Goal: Information Seeking & Learning: Learn about a topic

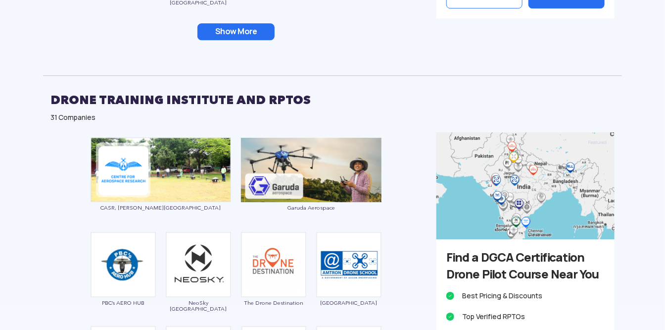
scroll to position [1443, 0]
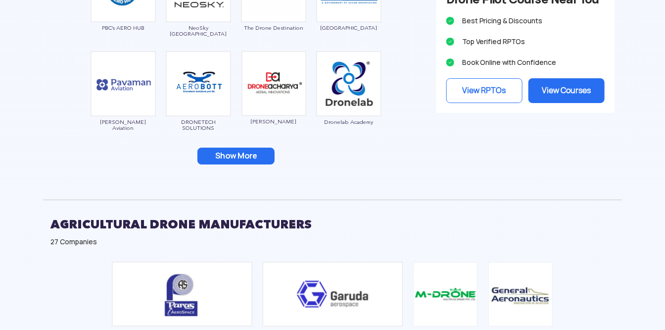
click at [257, 149] on button "Show More" at bounding box center [235, 155] width 77 height 17
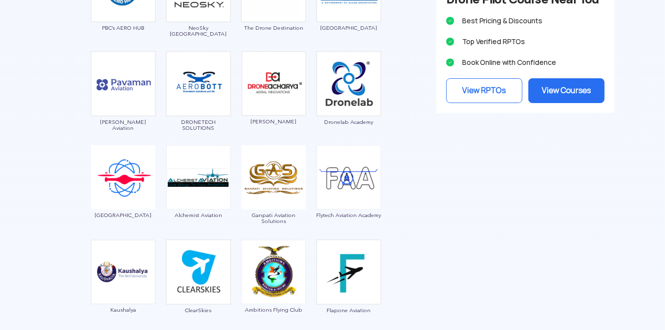
scroll to position [1718, 0]
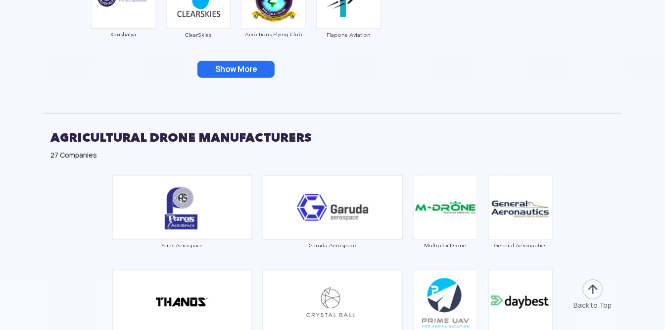
click at [237, 62] on button "Show More" at bounding box center [235, 69] width 77 height 17
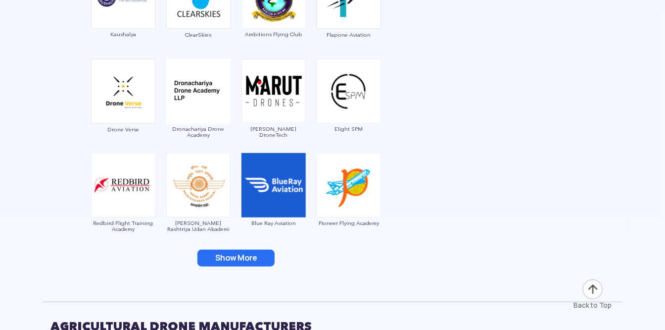
click at [241, 253] on button "Show More" at bounding box center [235, 257] width 77 height 17
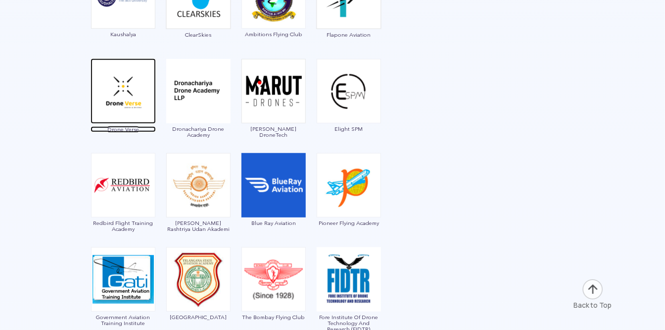
click at [117, 91] on img at bounding box center [123, 90] width 65 height 65
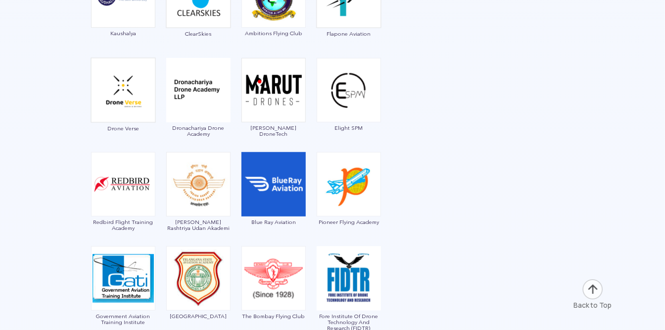
click at [355, 290] on img at bounding box center [349, 278] width 64 height 64
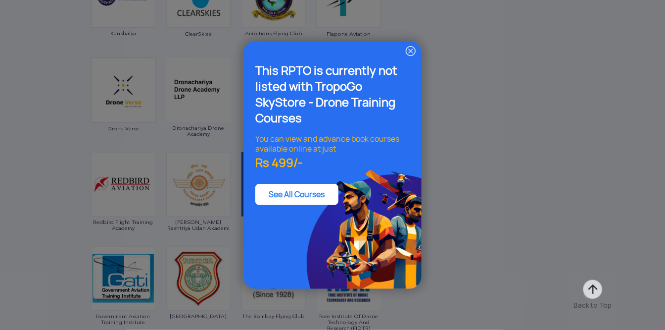
click at [414, 56] on img at bounding box center [411, 51] width 12 height 12
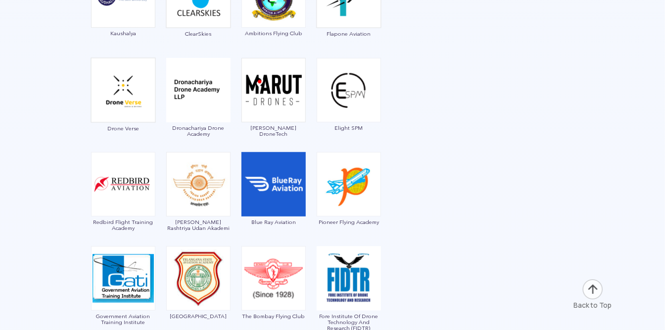
click at [178, 275] on img at bounding box center [198, 278] width 64 height 64
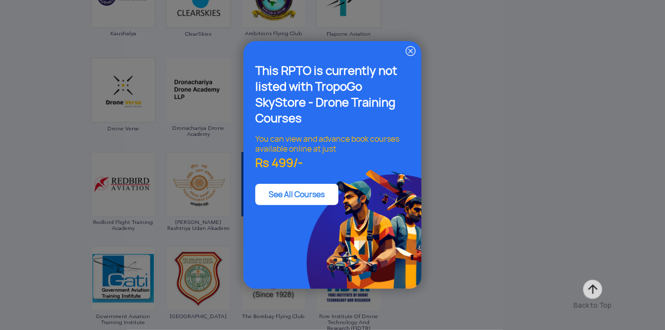
click at [410, 50] on img at bounding box center [411, 51] width 12 height 12
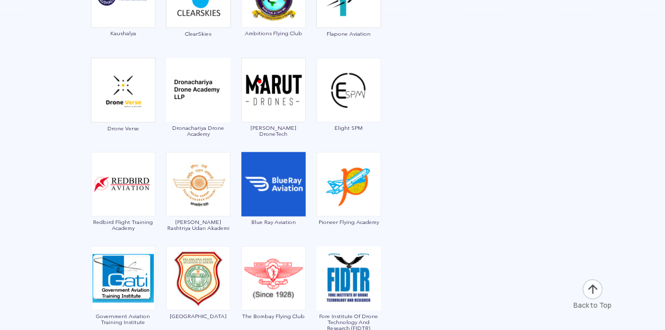
scroll to position [1495, 0]
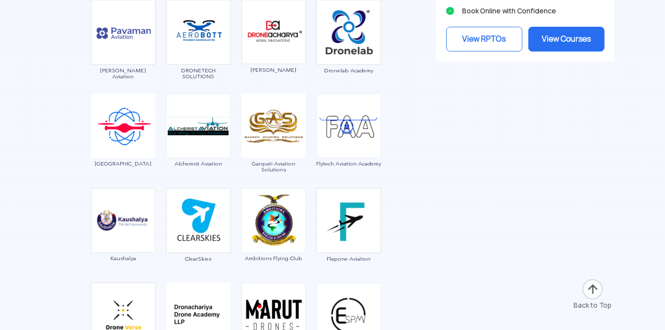
click at [266, 130] on img at bounding box center [273, 126] width 64 height 64
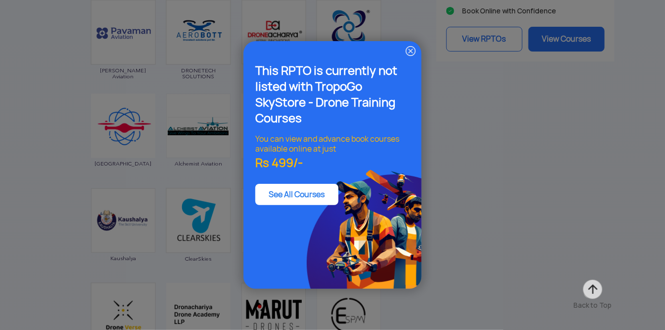
click at [412, 49] on img at bounding box center [411, 51] width 12 height 12
